Goal: Navigation & Orientation: Find specific page/section

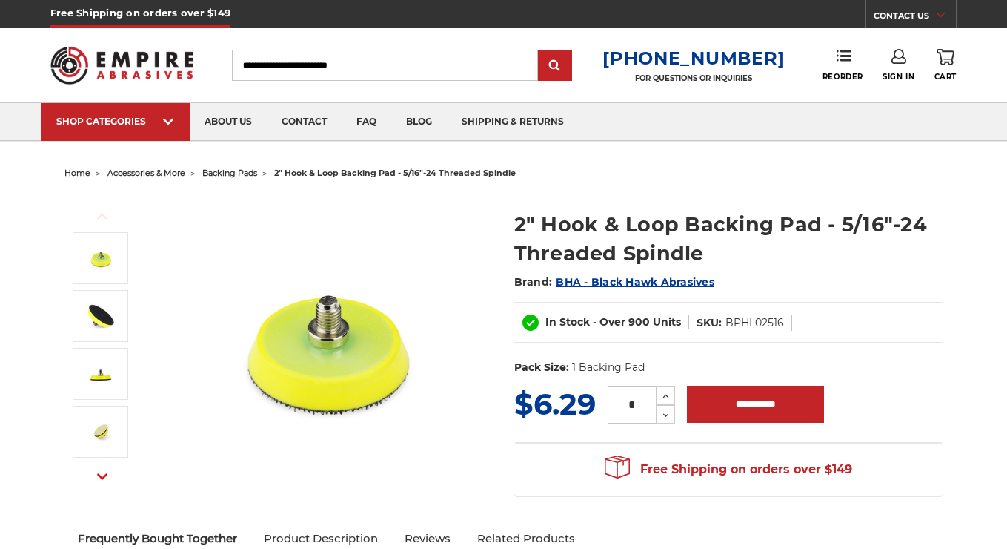
click at [241, 174] on span "backing pads" at bounding box center [229, 173] width 55 height 10
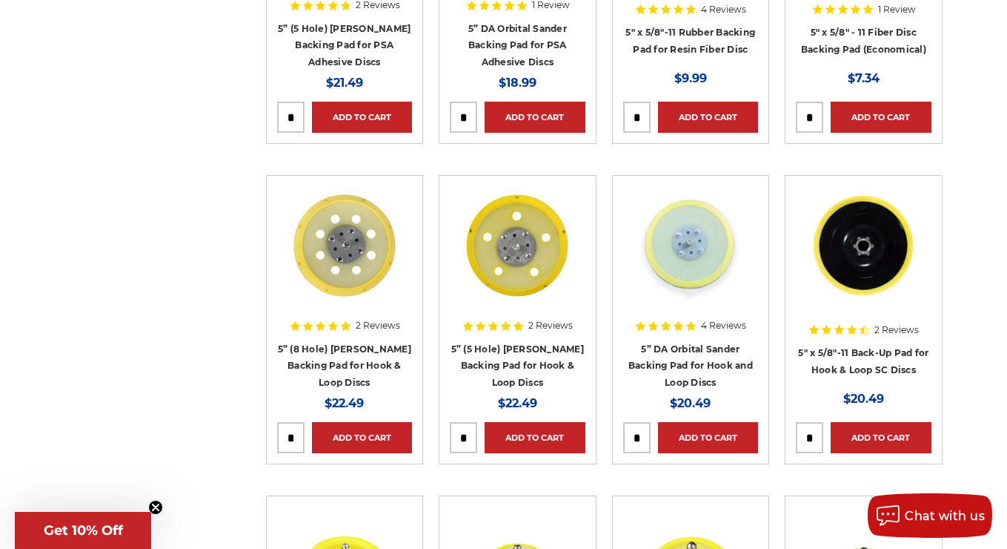
scroll to position [1117, 0]
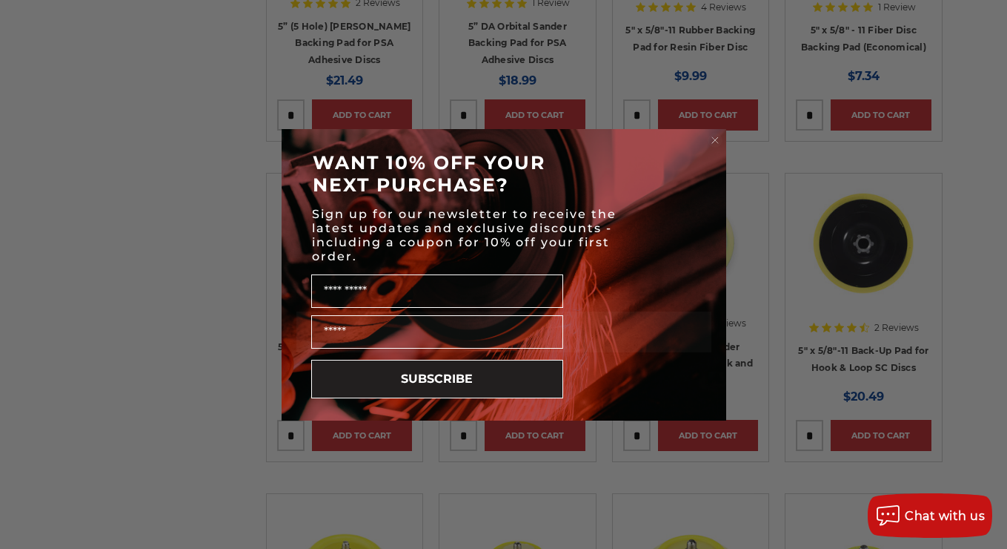
click at [713, 141] on circle "Close dialog" at bounding box center [715, 140] width 14 height 14
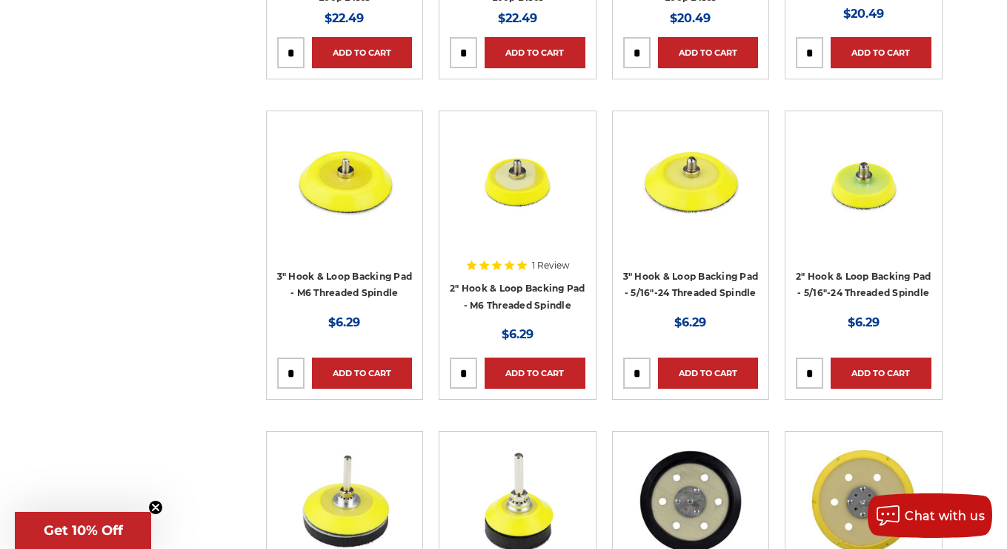
scroll to position [1501, 0]
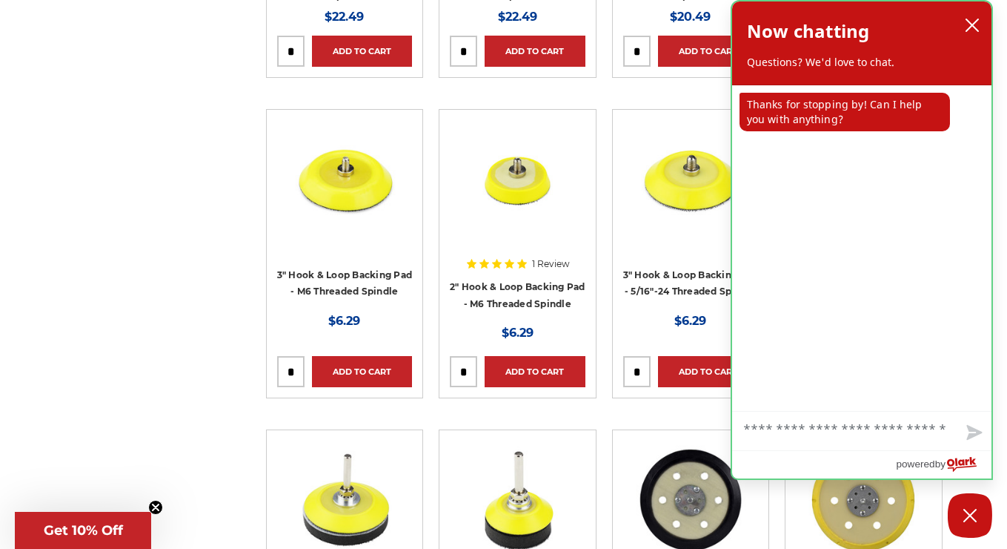
click at [982, 24] on button "close chatbox" at bounding box center [973, 25] width 24 height 22
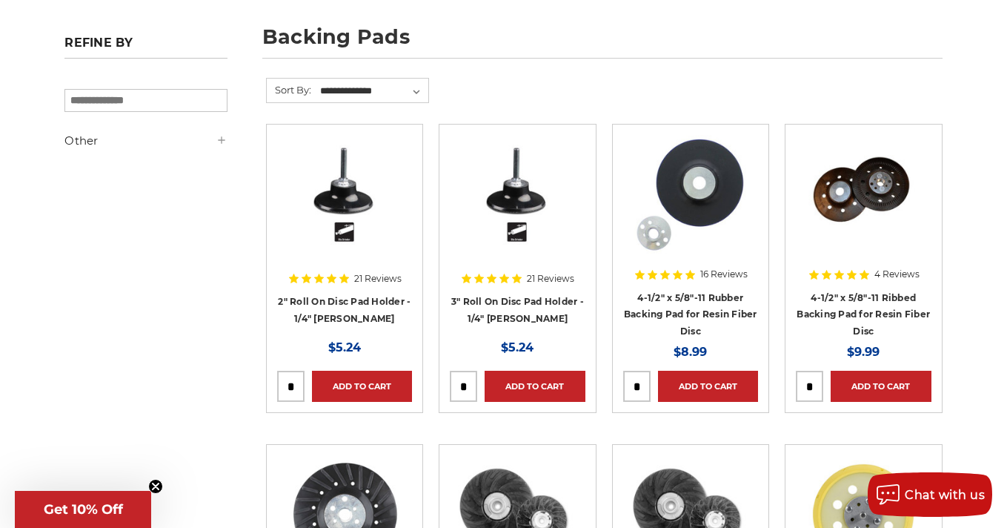
scroll to position [206, 0]
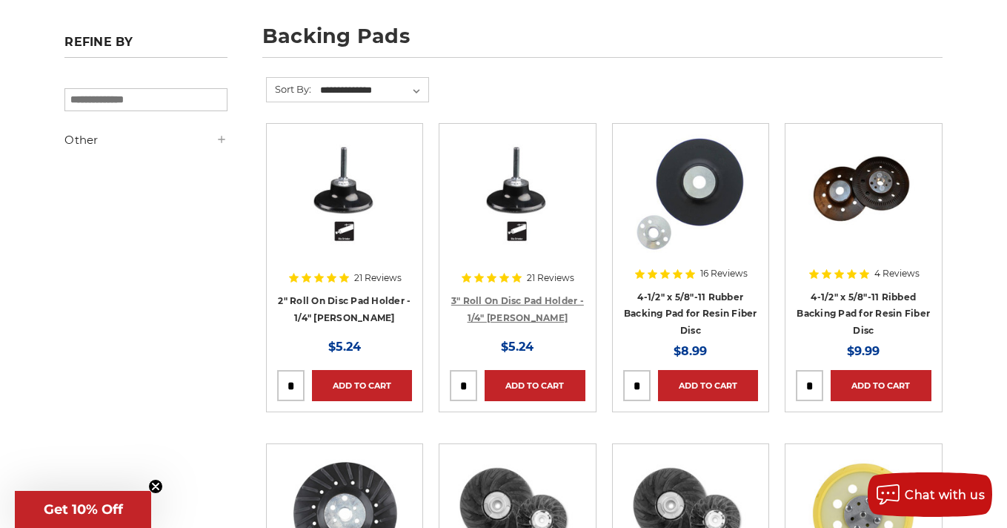
click at [559, 299] on link "3" Roll On Disc Pad Holder - 1/4" [PERSON_NAME]" at bounding box center [517, 309] width 133 height 28
